Goal: Check status

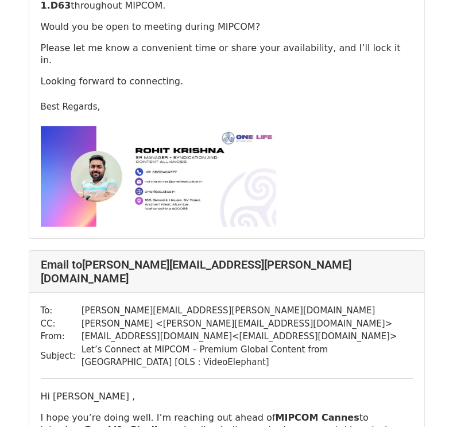
scroll to position [6453, 0]
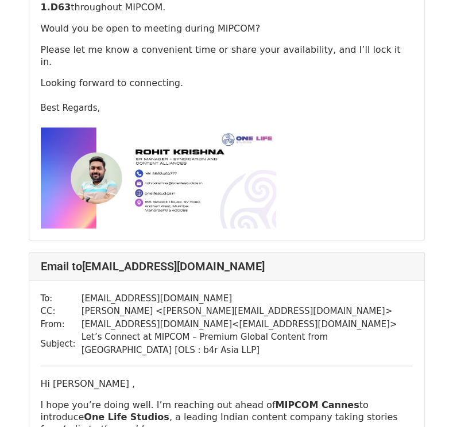
scroll to position [471, 0]
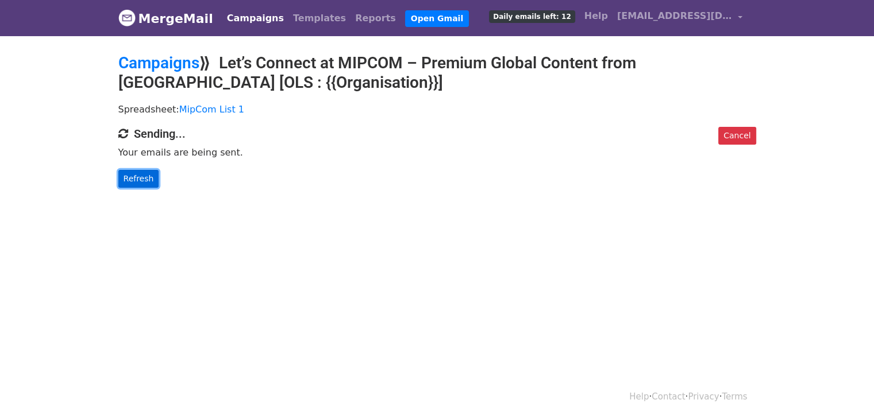
click at [136, 178] on link "Refresh" at bounding box center [138, 179] width 41 height 18
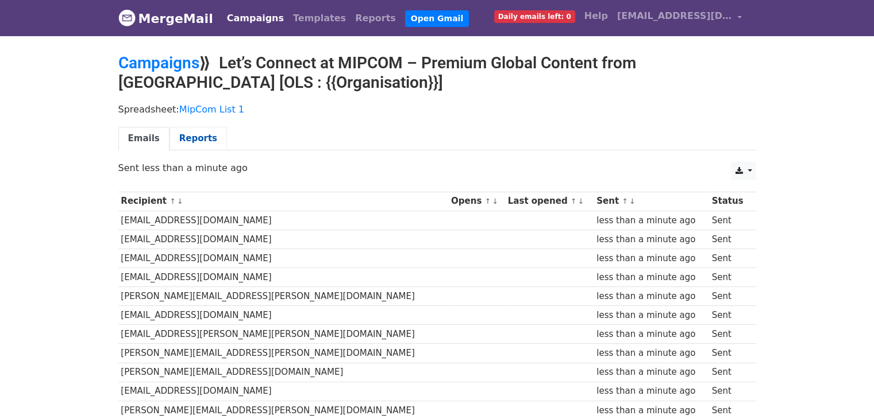
click at [188, 144] on link "Reports" at bounding box center [197, 139] width 57 height 24
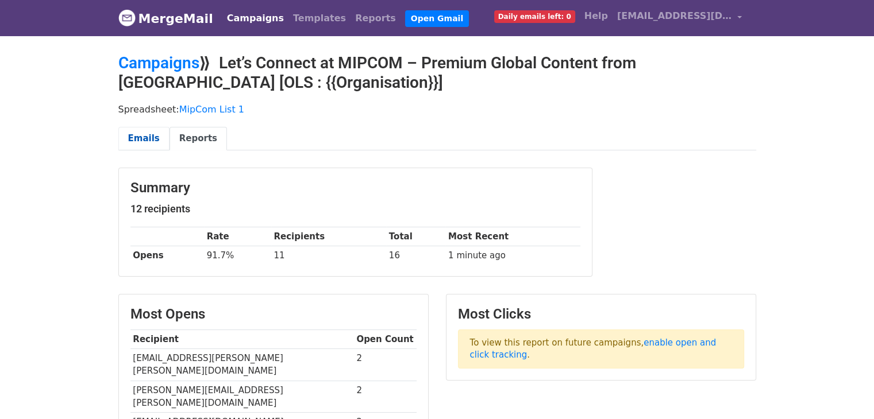
click at [141, 138] on link "Emails" at bounding box center [143, 139] width 51 height 24
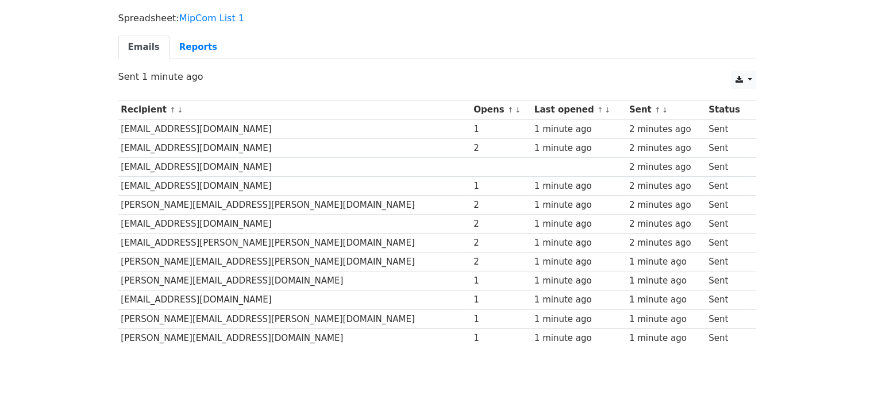
scroll to position [92, 0]
